Goal: Task Accomplishment & Management: Manage account settings

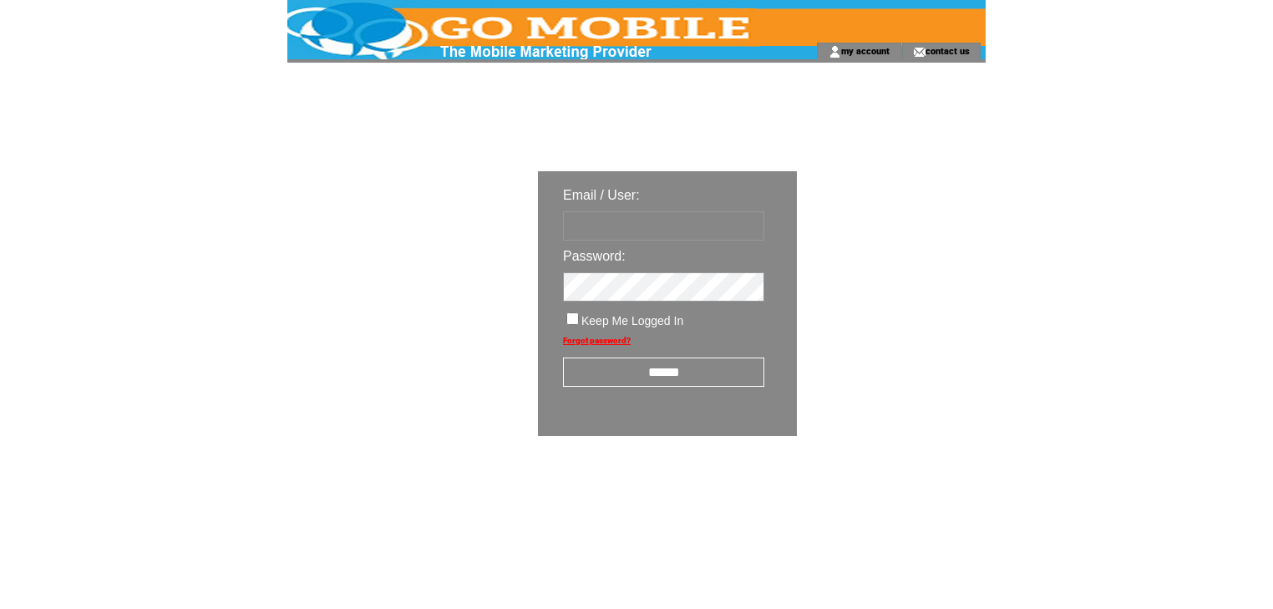
type input "********"
click at [655, 368] on input "******" at bounding box center [663, 372] width 201 height 29
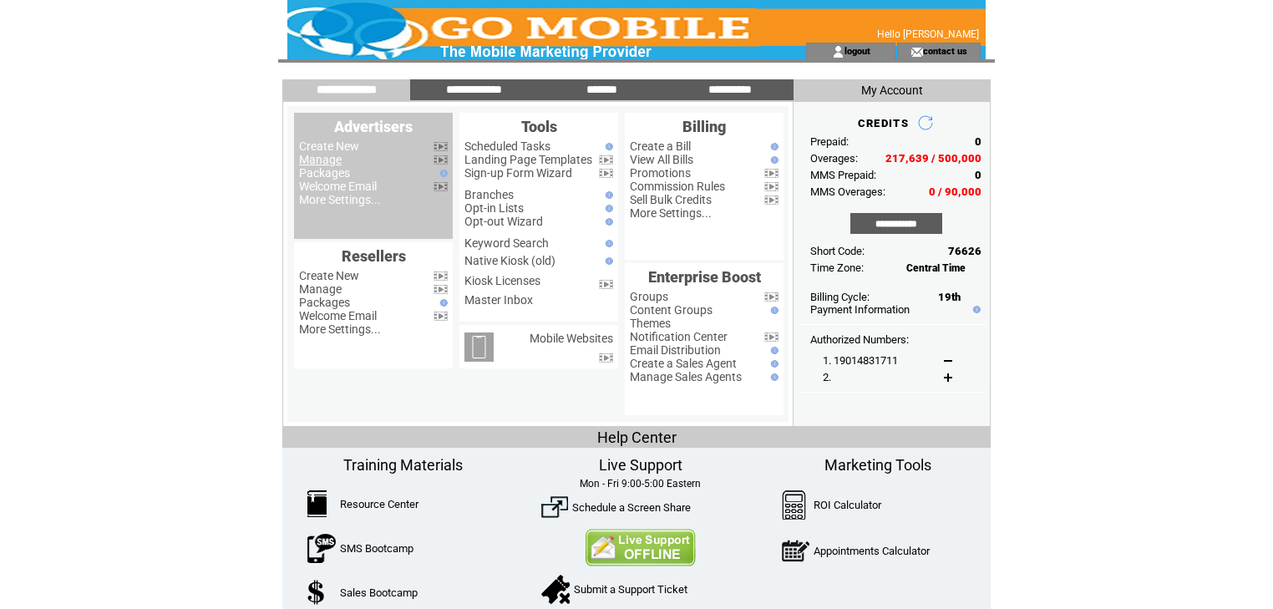
click at [330, 162] on link "Manage" at bounding box center [320, 159] width 43 height 13
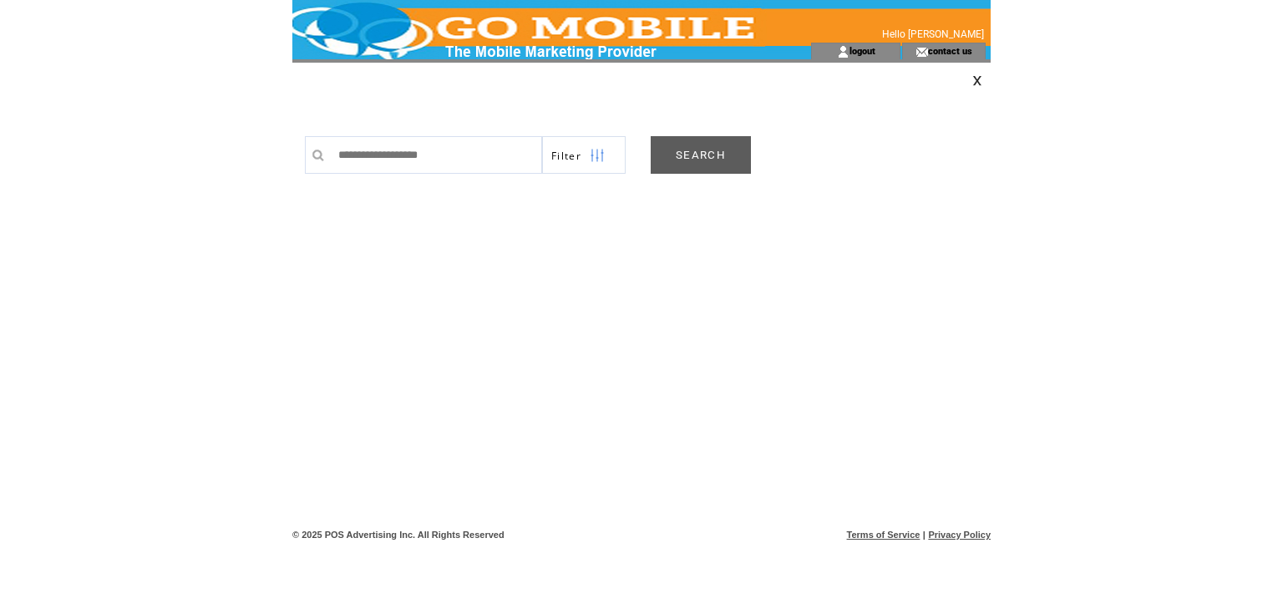
click at [682, 152] on link "SEARCH" at bounding box center [701, 155] width 100 height 38
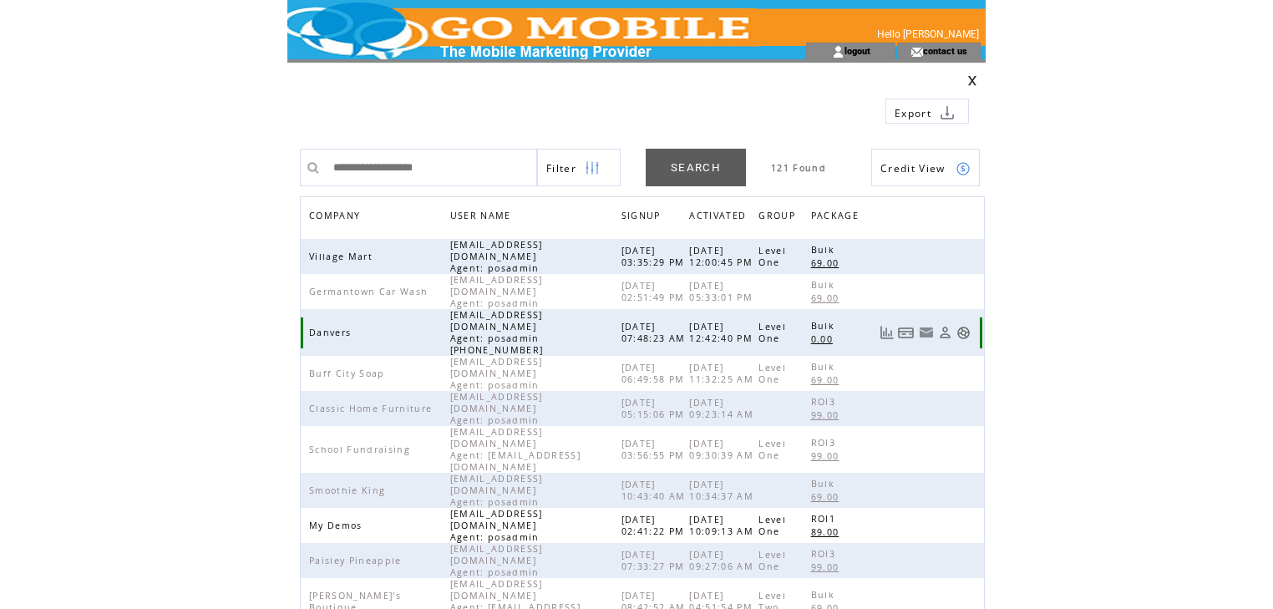
click at [962, 326] on link at bounding box center [964, 333] width 14 height 14
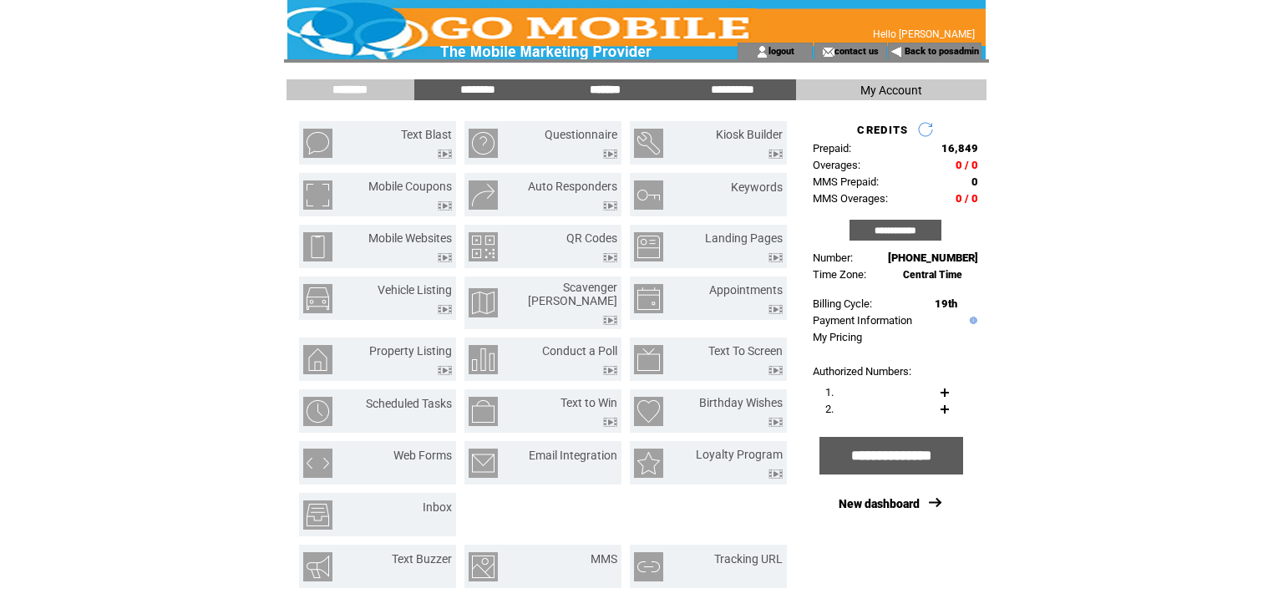
click at [607, 92] on input "*******" at bounding box center [604, 90] width 125 height 14
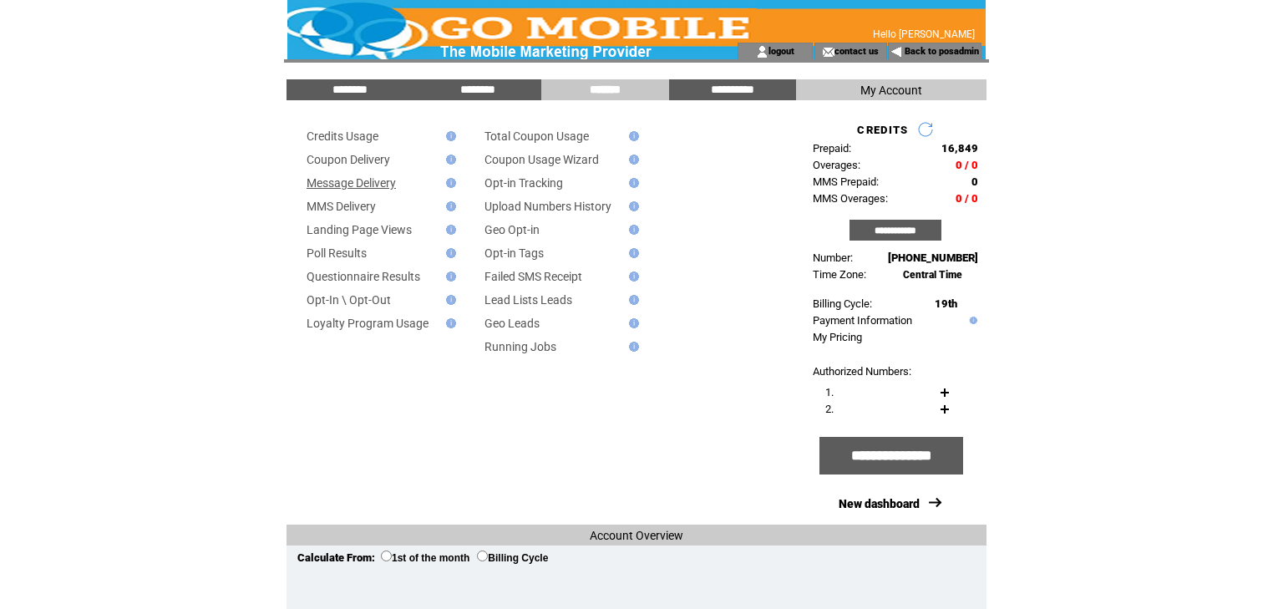
click at [379, 180] on link "Message Delivery" at bounding box center [351, 182] width 89 height 13
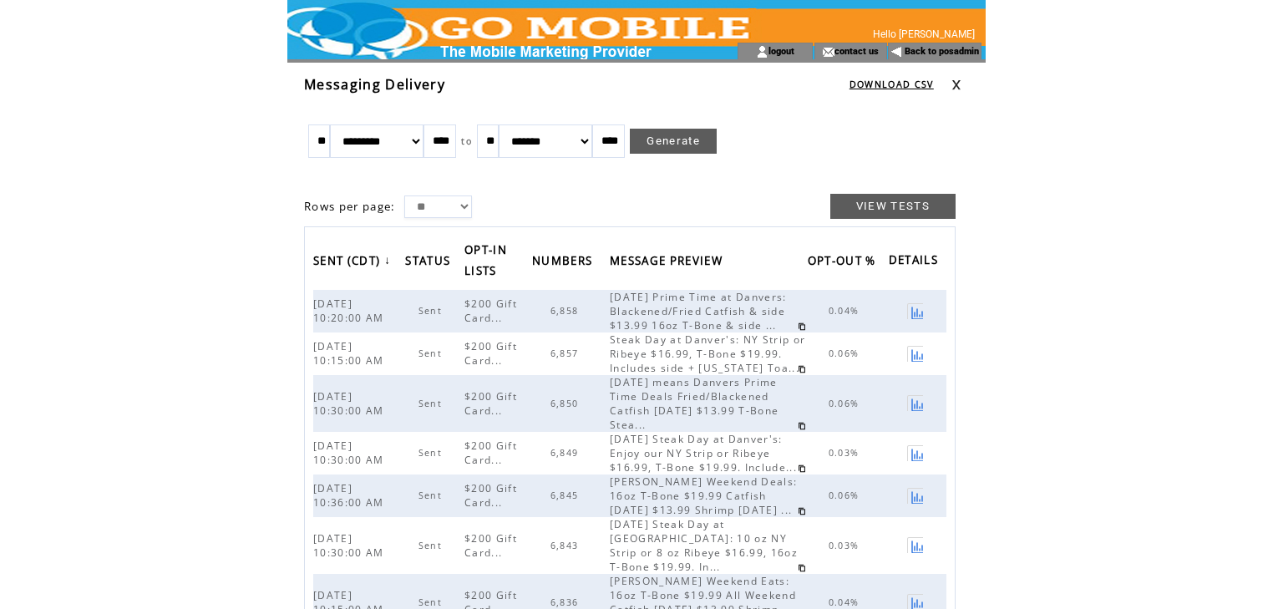
click at [953, 79] on link at bounding box center [957, 84] width 10 height 11
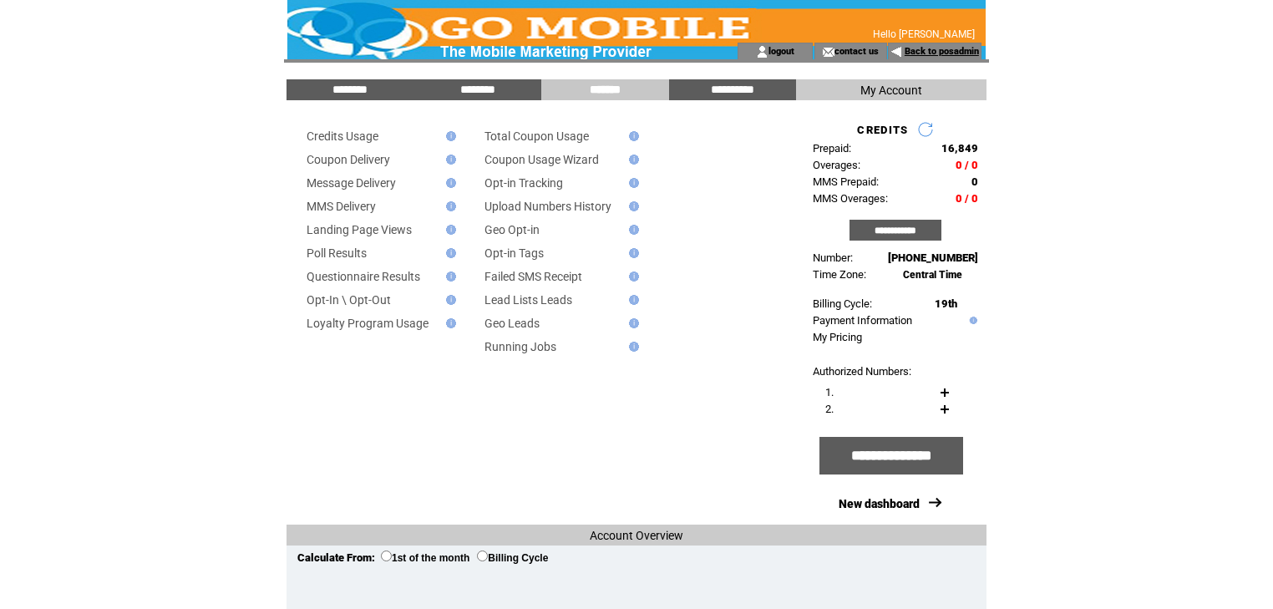
click at [933, 48] on link "Back to posadmin" at bounding box center [942, 51] width 74 height 11
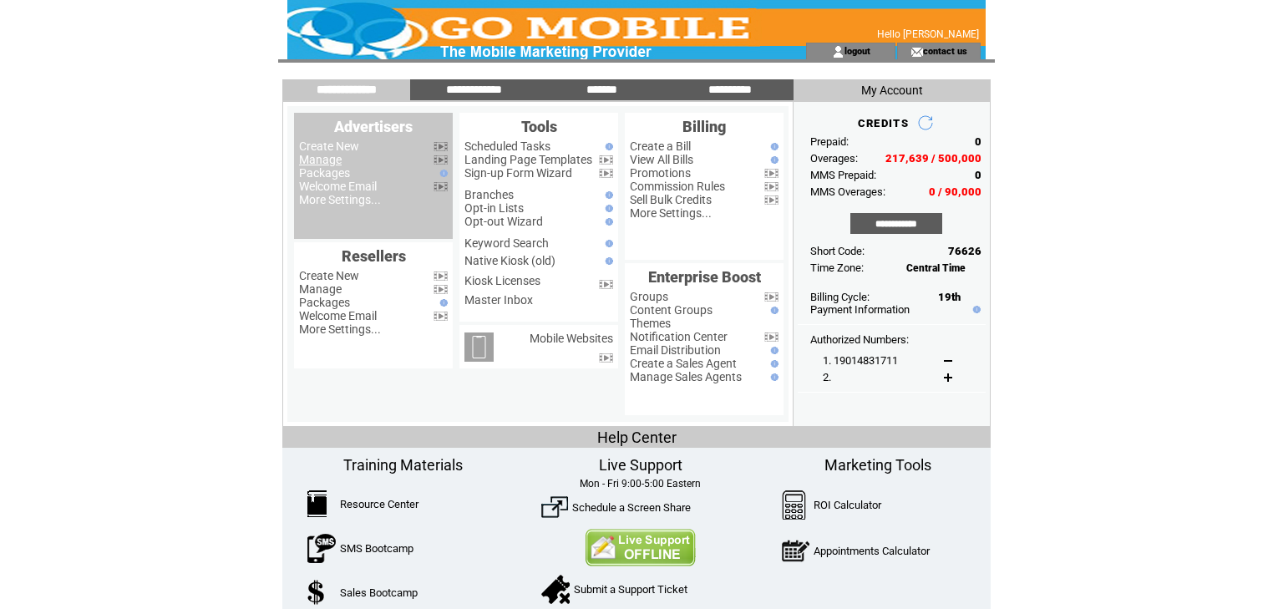
click at [310, 158] on link "Manage" at bounding box center [320, 159] width 43 height 13
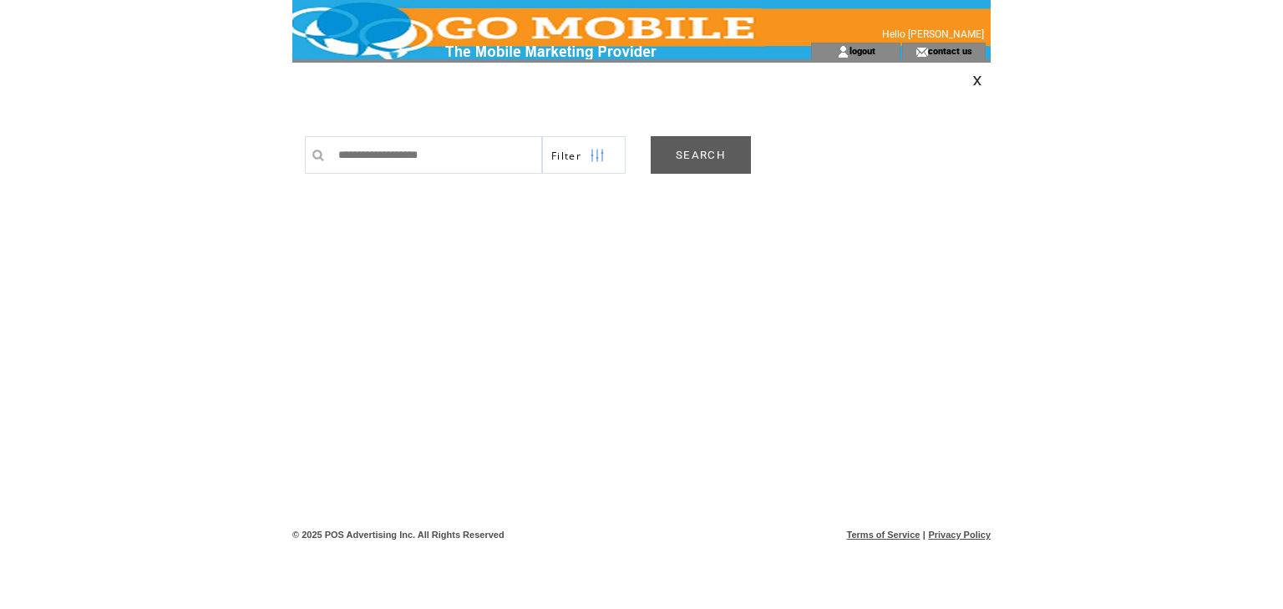
click at [676, 145] on link "SEARCH" at bounding box center [701, 155] width 100 height 38
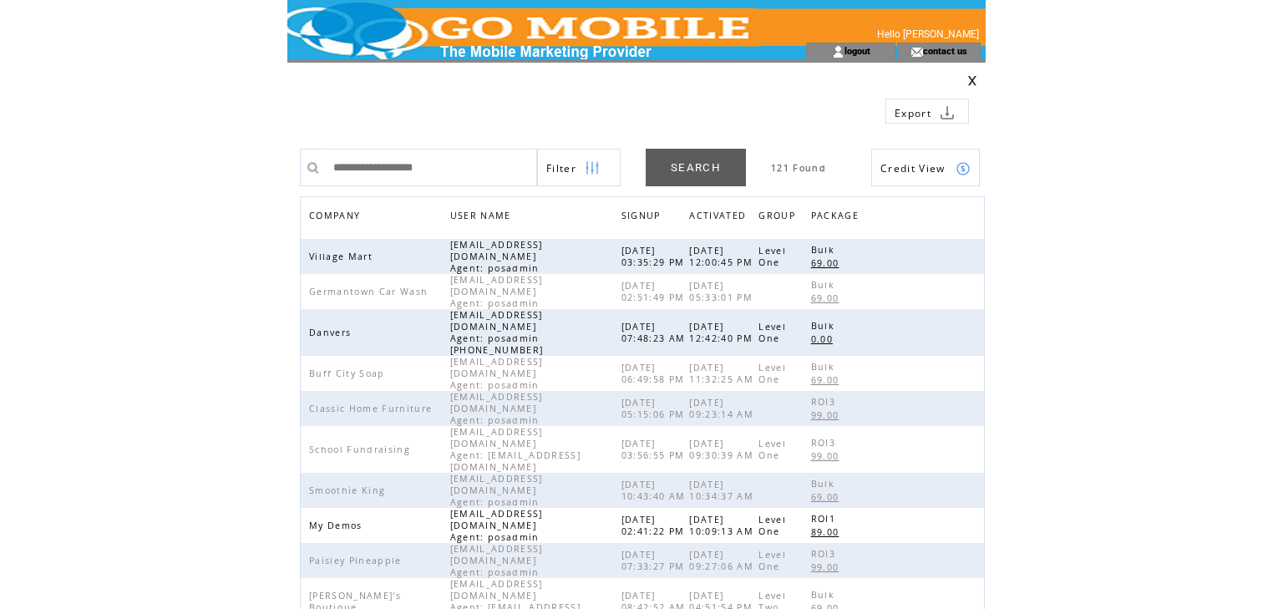
click at [339, 216] on span "COMPANY" at bounding box center [336, 218] width 55 height 24
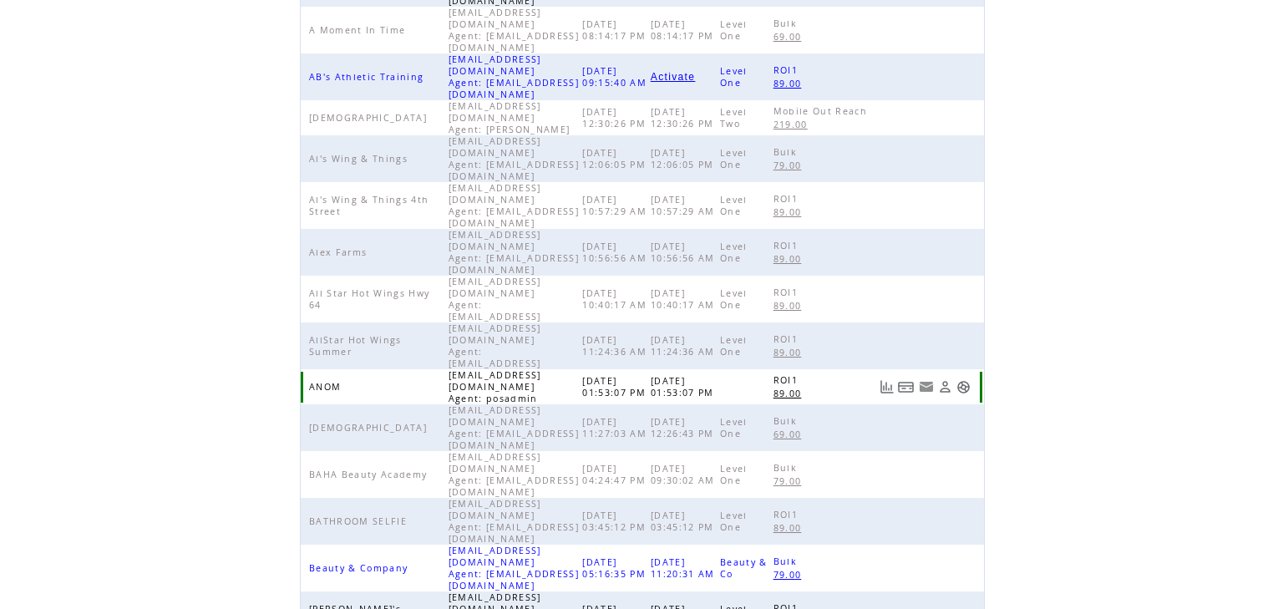
scroll to position [386, 0]
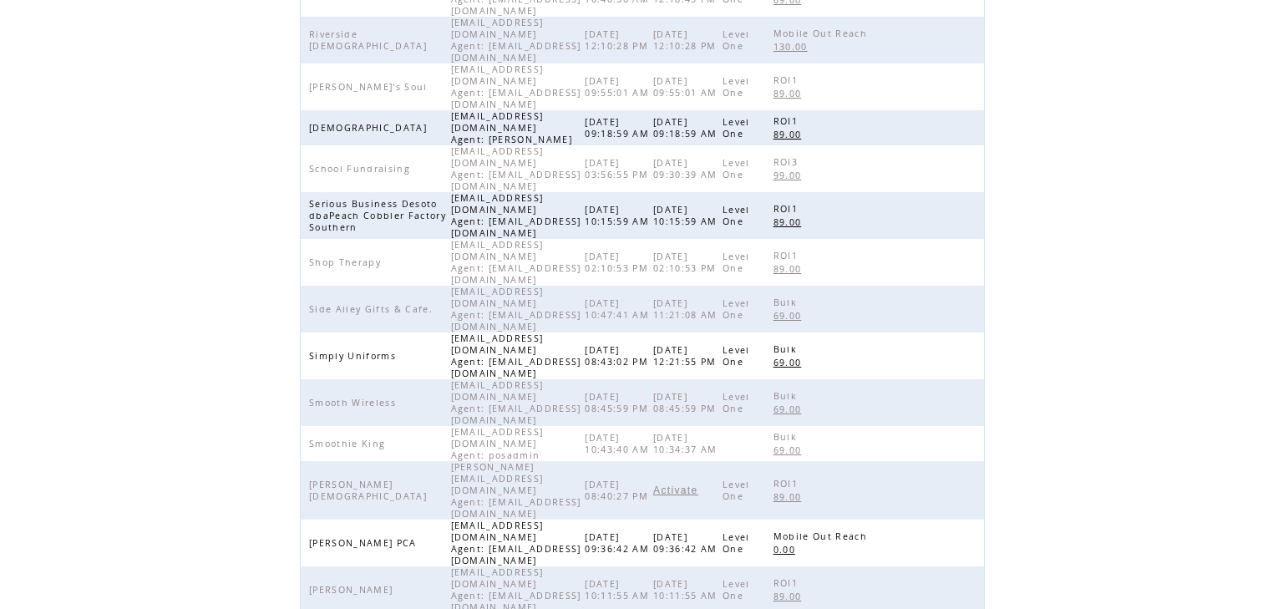
scroll to position [342, 0]
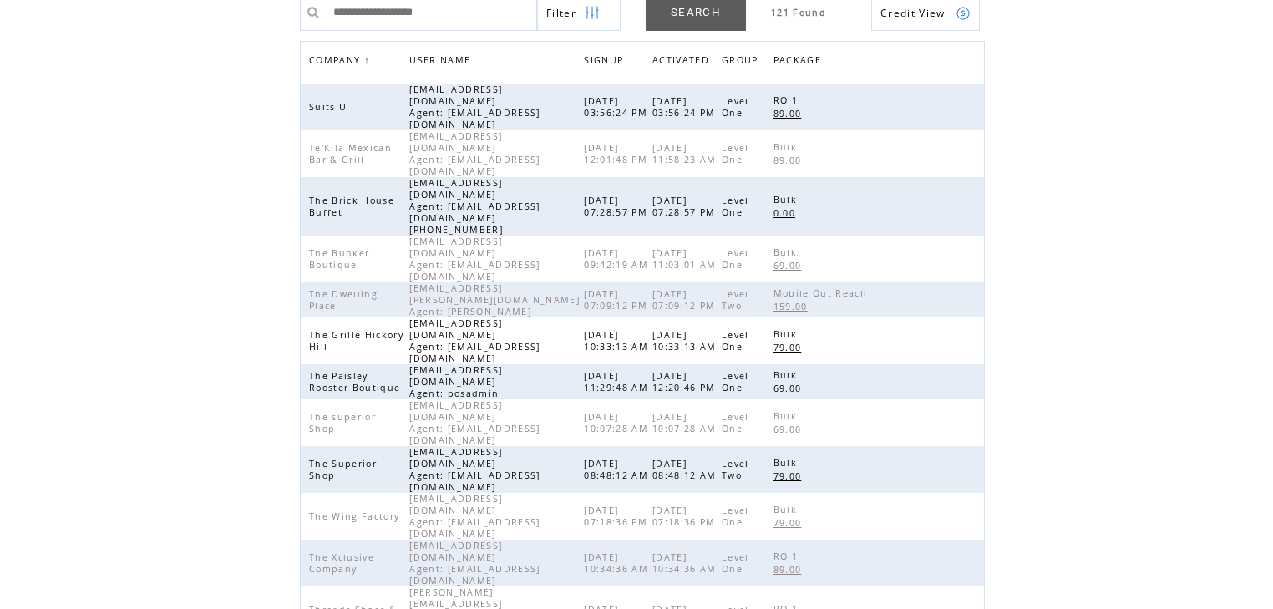
scroll to position [141, 0]
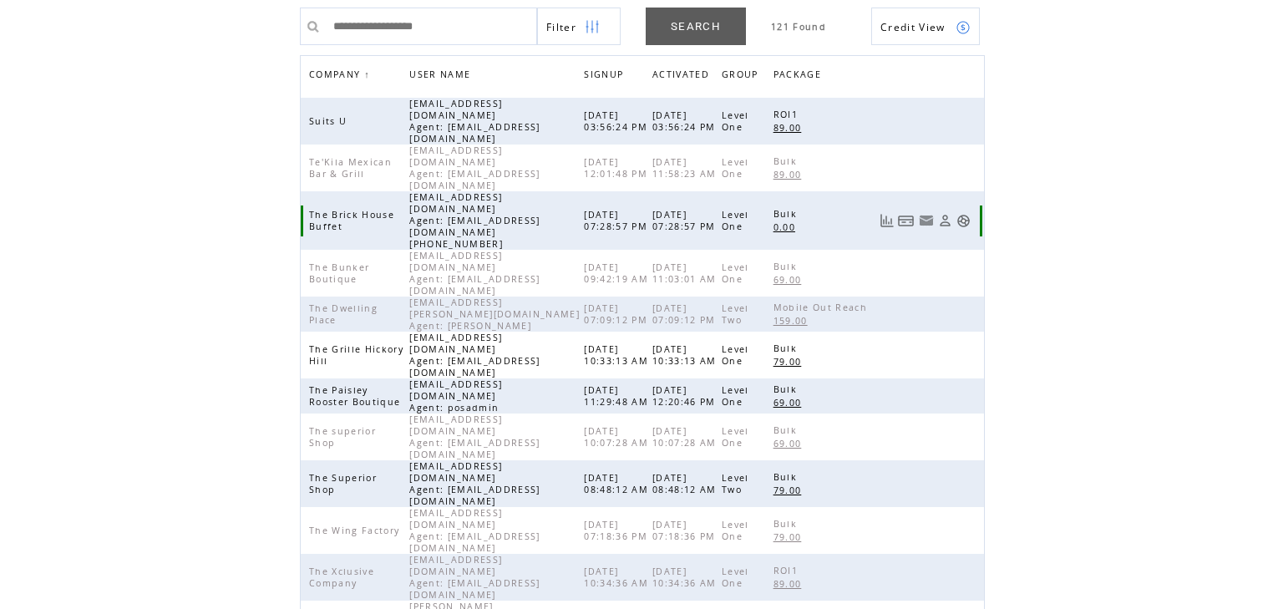
click at [961, 214] on link at bounding box center [964, 221] width 14 height 14
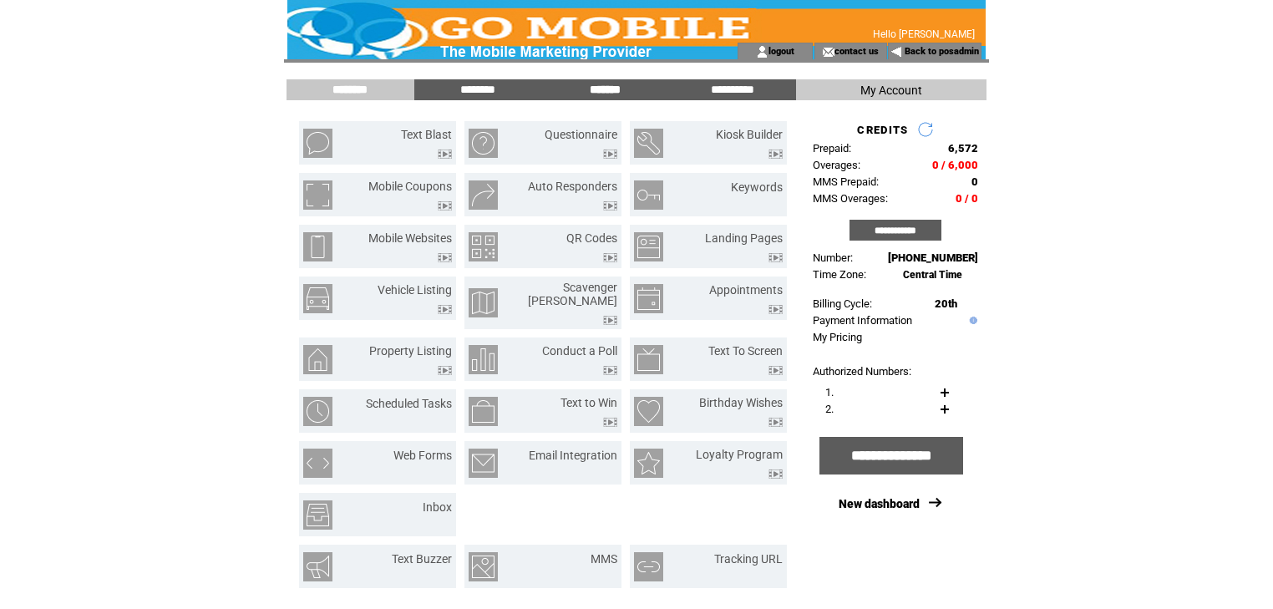
click at [615, 94] on input "*******" at bounding box center [604, 90] width 125 height 14
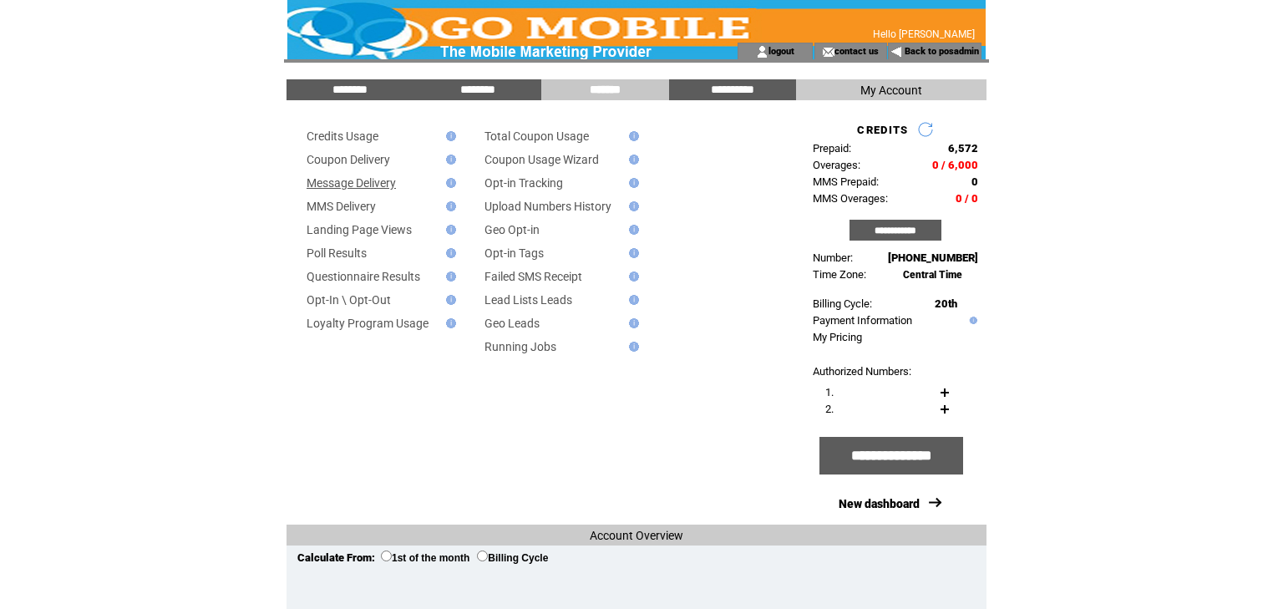
click at [388, 189] on link "Message Delivery" at bounding box center [351, 182] width 89 height 13
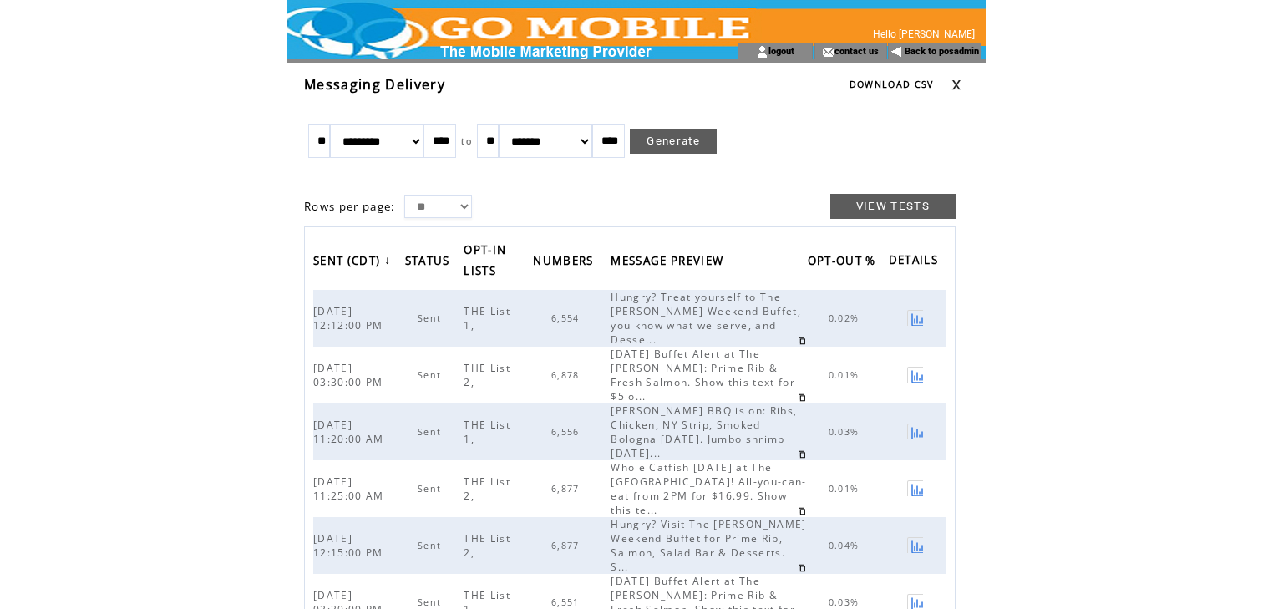
click at [959, 82] on link at bounding box center [957, 84] width 10 height 11
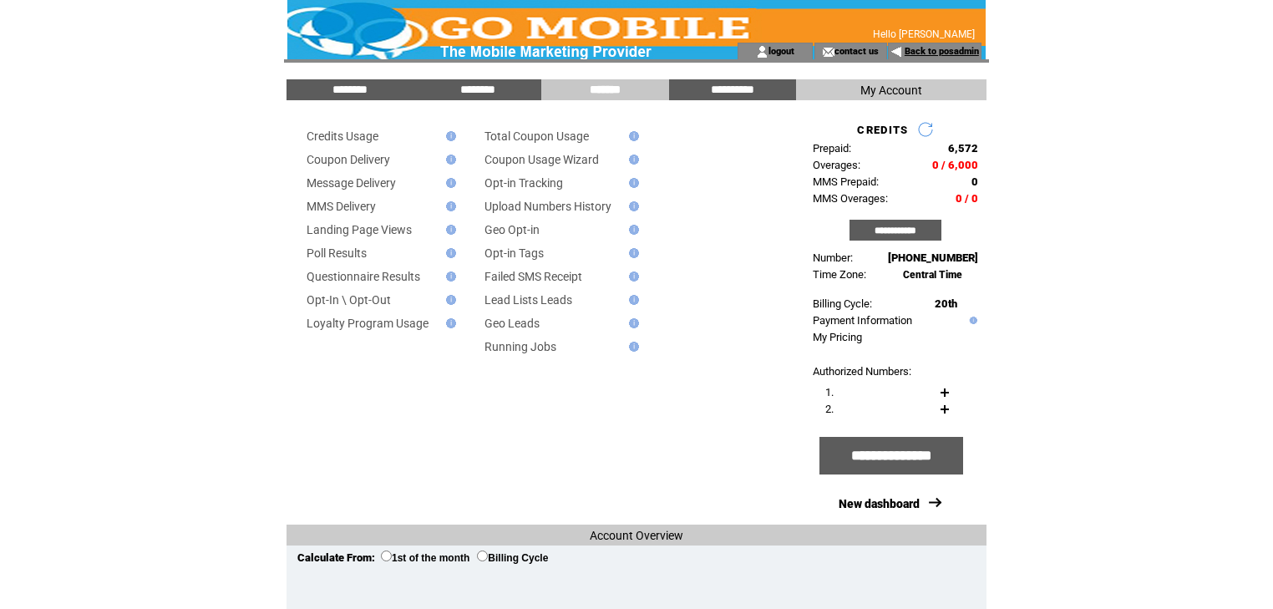
click at [936, 50] on link "Back to posadmin" at bounding box center [942, 51] width 74 height 11
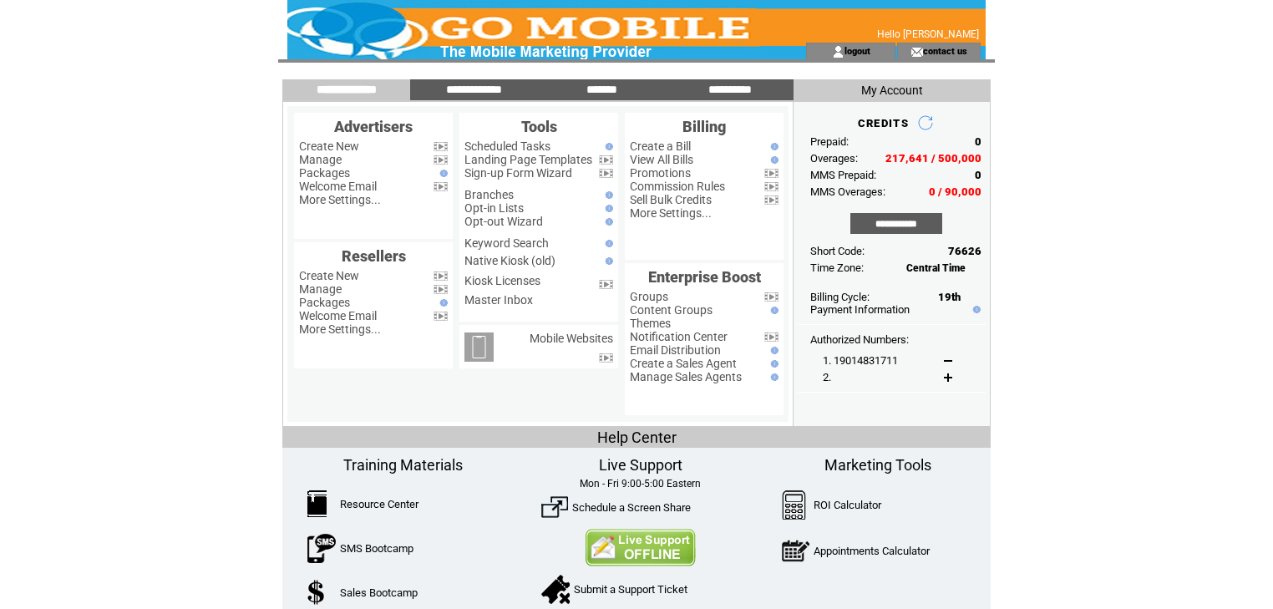
click at [879, 49] on td "logout" at bounding box center [850, 51] width 89 height 17
click at [862, 51] on link "logout" at bounding box center [858, 50] width 26 height 11
